Goal: Find specific page/section: Find specific page/section

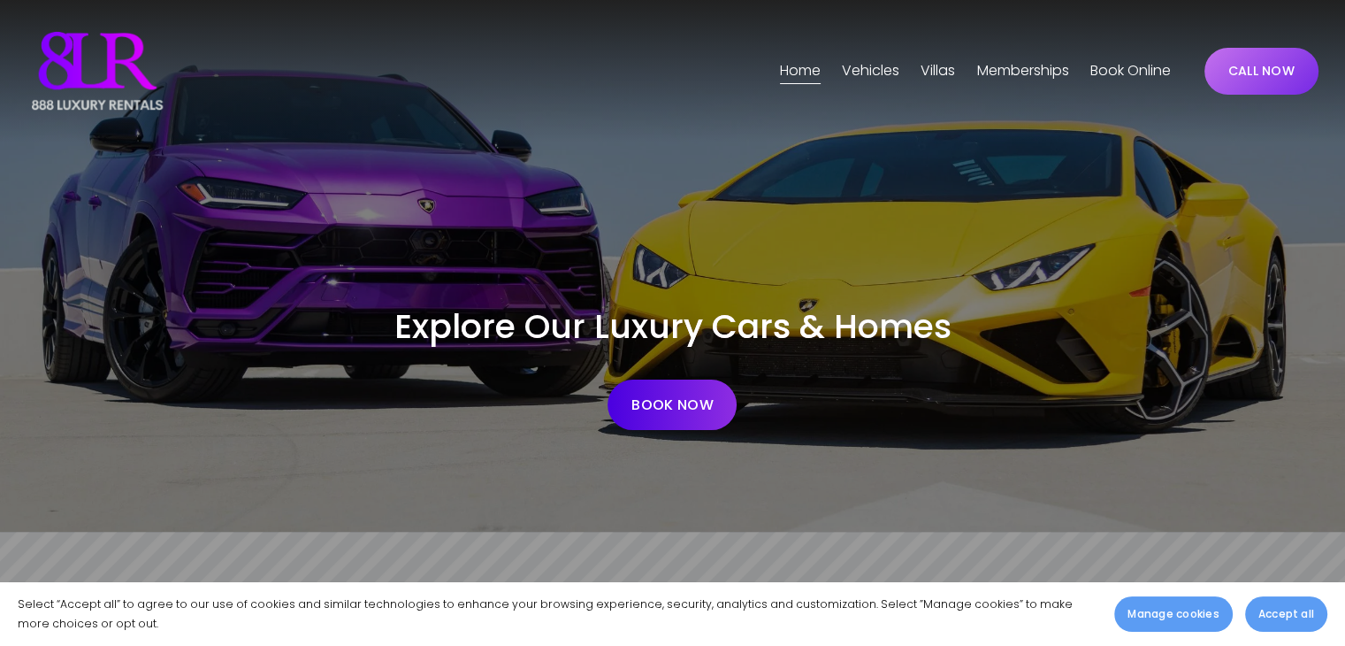
click at [0, 0] on span "[GEOGRAPHIC_DATA]" at bounding box center [0, 0] width 0 height 0
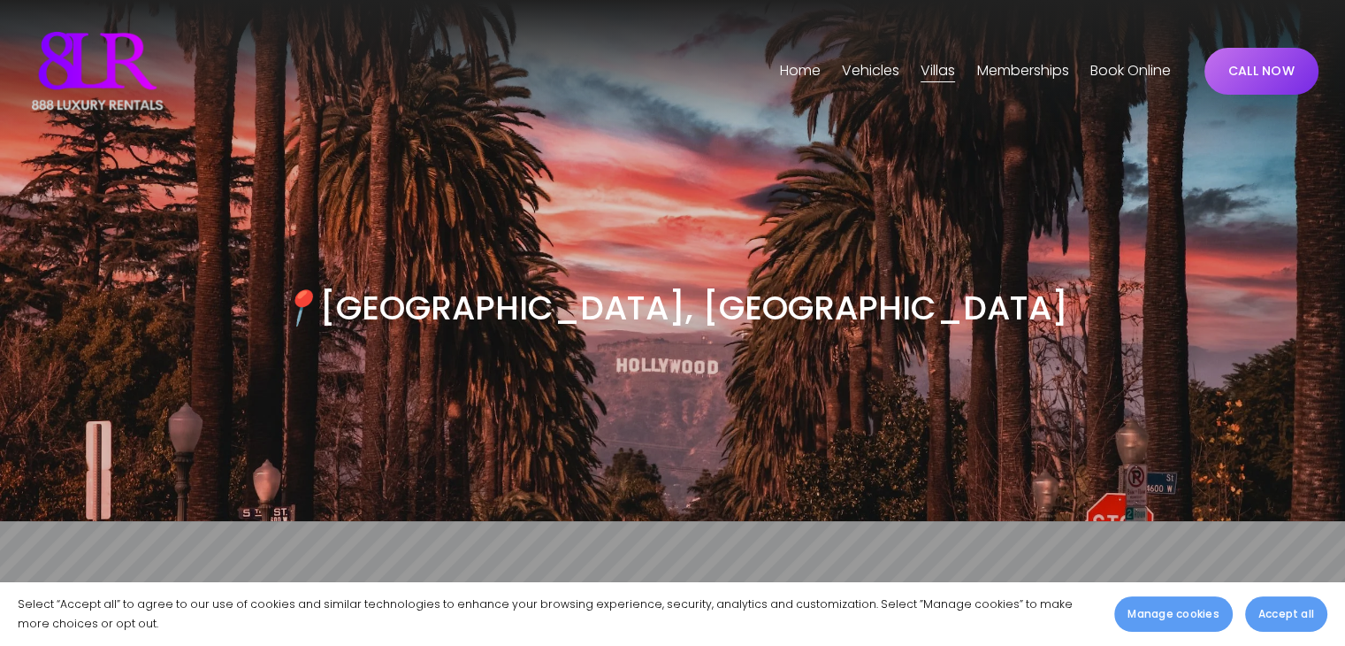
click at [0, 0] on span "[GEOGRAPHIC_DATA]" at bounding box center [0, 0] width 0 height 0
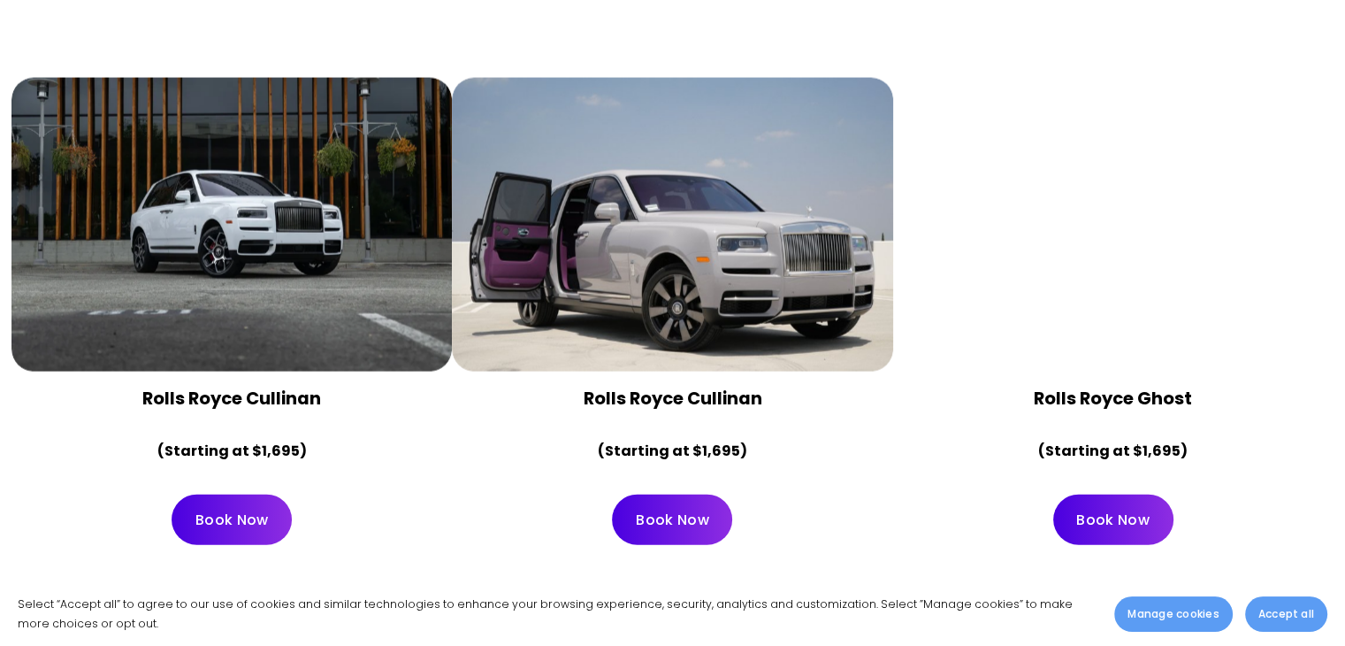
scroll to position [3892, 0]
